Goal: Find specific page/section: Find specific page/section

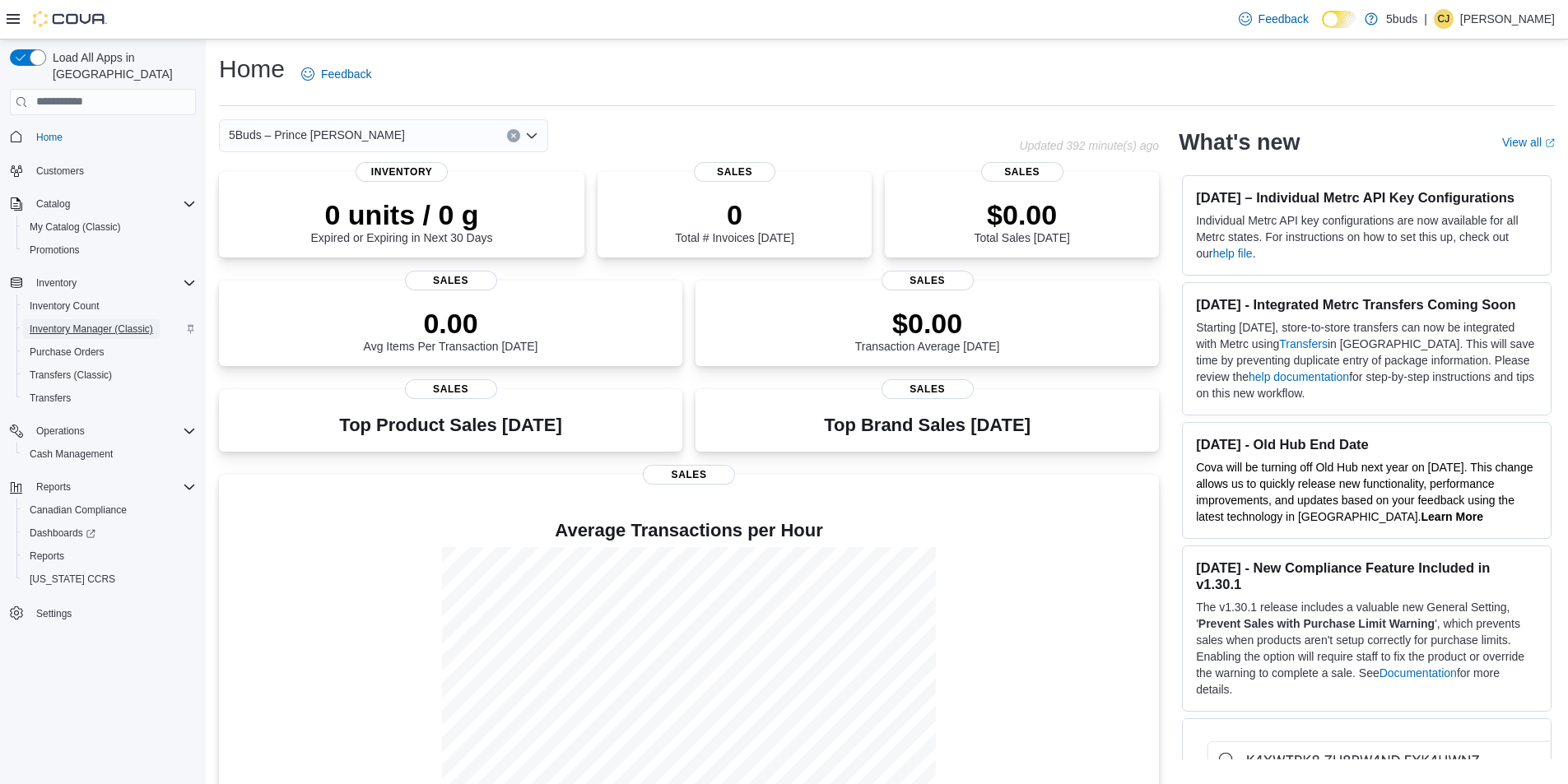
click at [75, 322] on span "Inventory Manager (Classic)" at bounding box center [91, 328] width 124 height 13
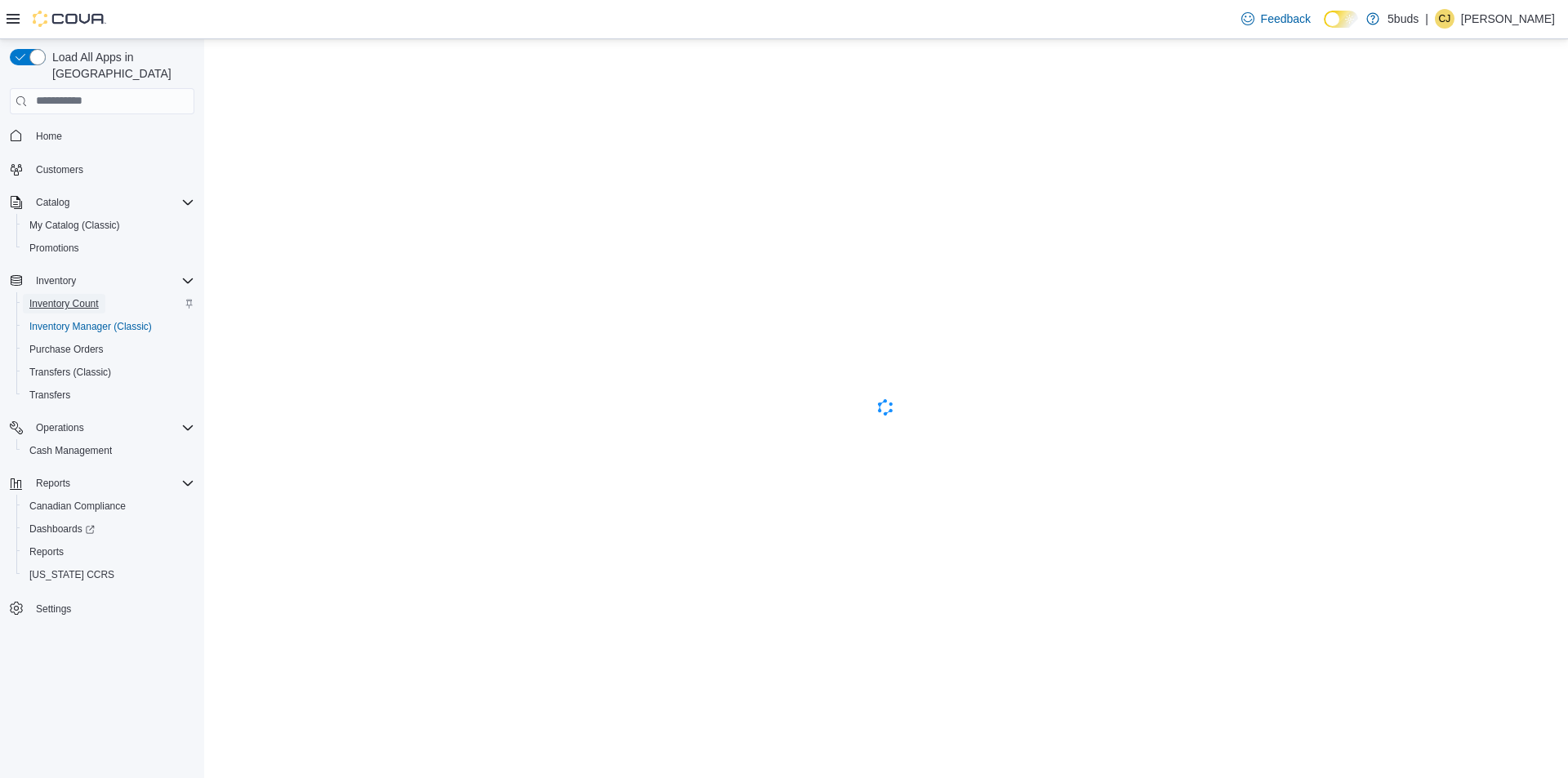
click at [58, 297] on span "Inventory Count" at bounding box center [64, 303] width 70 height 13
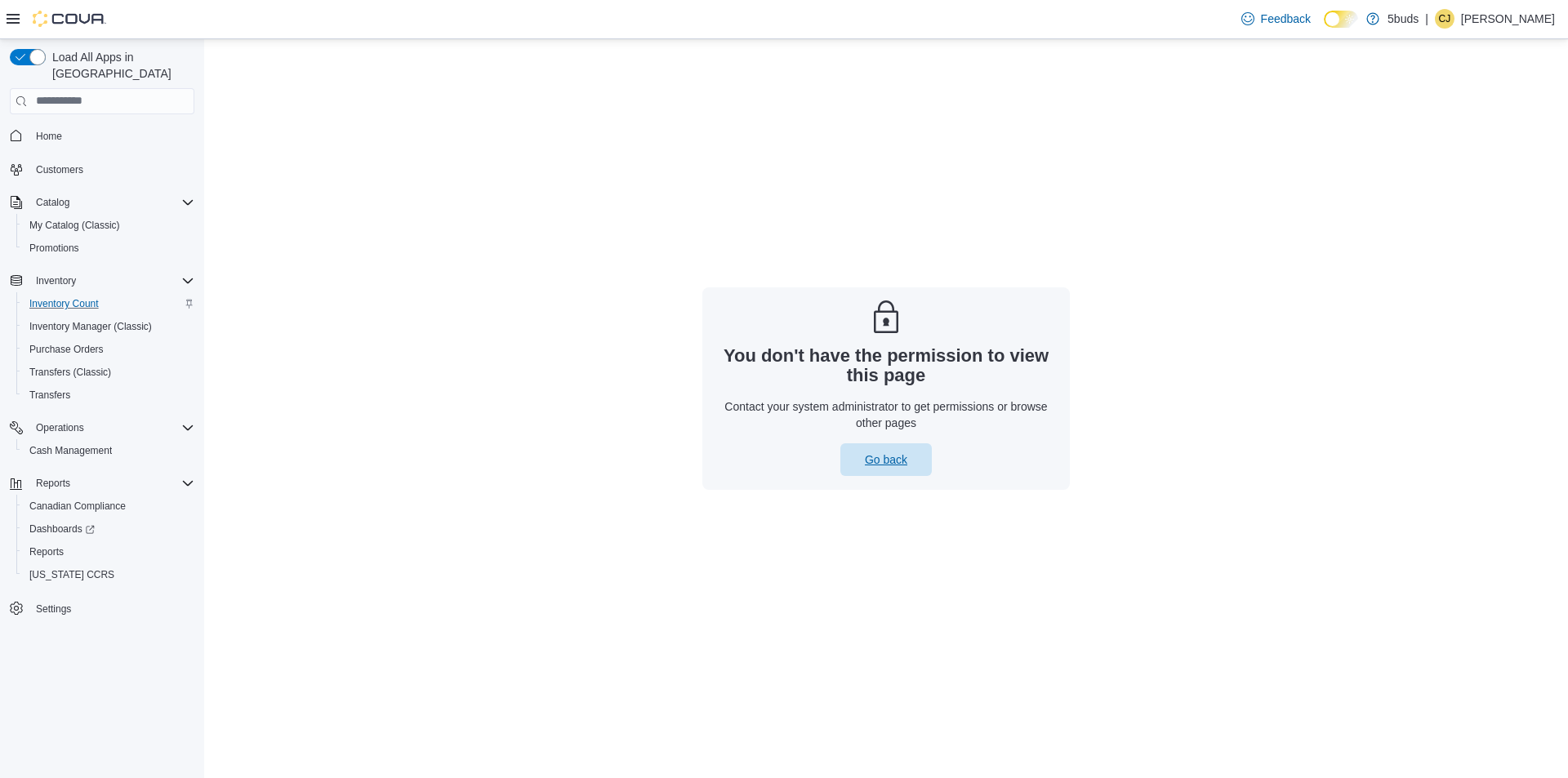
click at [867, 450] on span "Go back" at bounding box center [886, 459] width 71 height 32
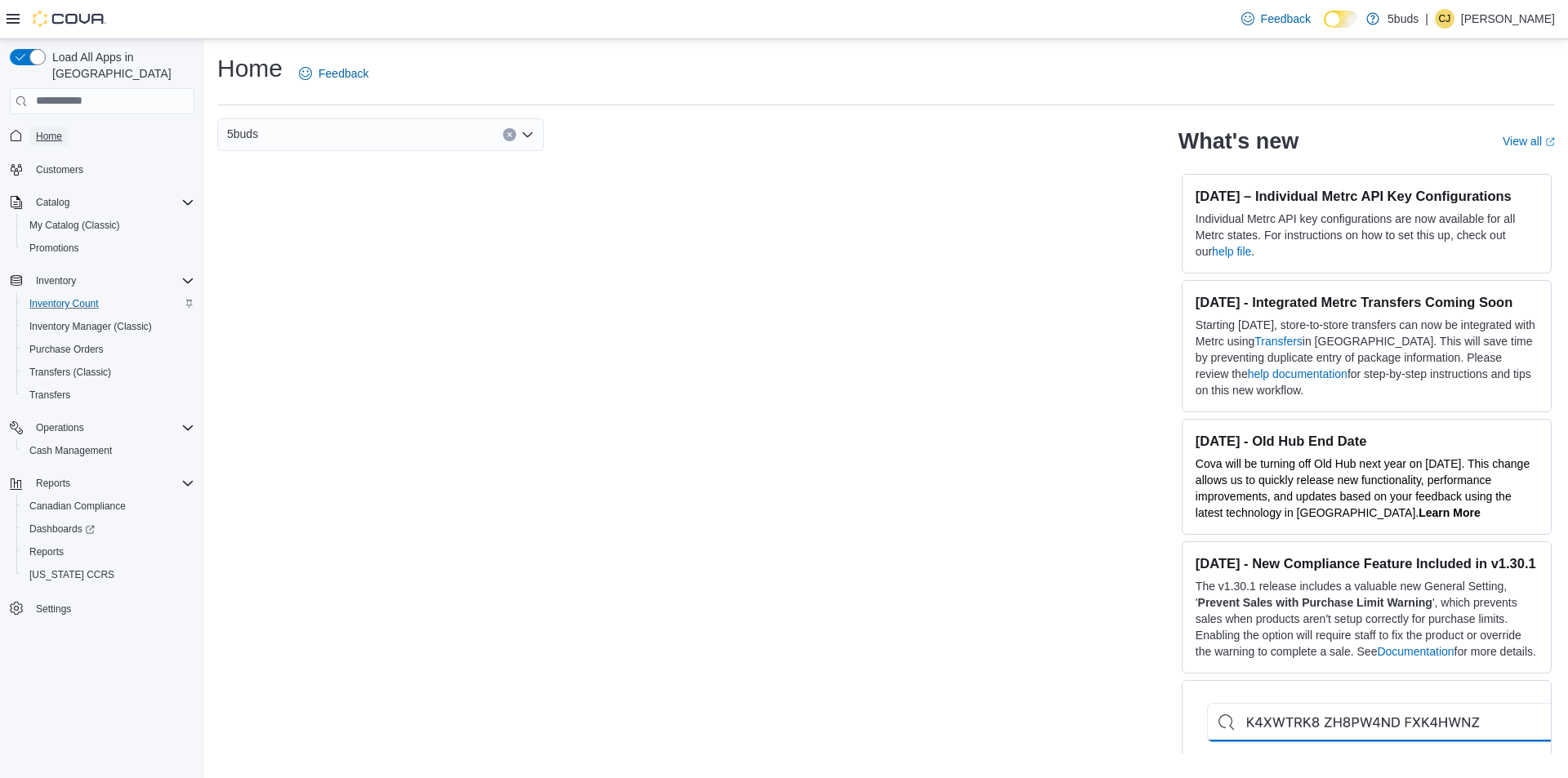
click at [57, 130] on span "Home" at bounding box center [49, 136] width 26 height 13
click at [1497, 21] on p "Clinton Johnson" at bounding box center [1508, 18] width 94 height 19
click at [1448, 163] on span "Sign Out" at bounding box center [1449, 159] width 44 height 17
